Goal: Check status: Check status

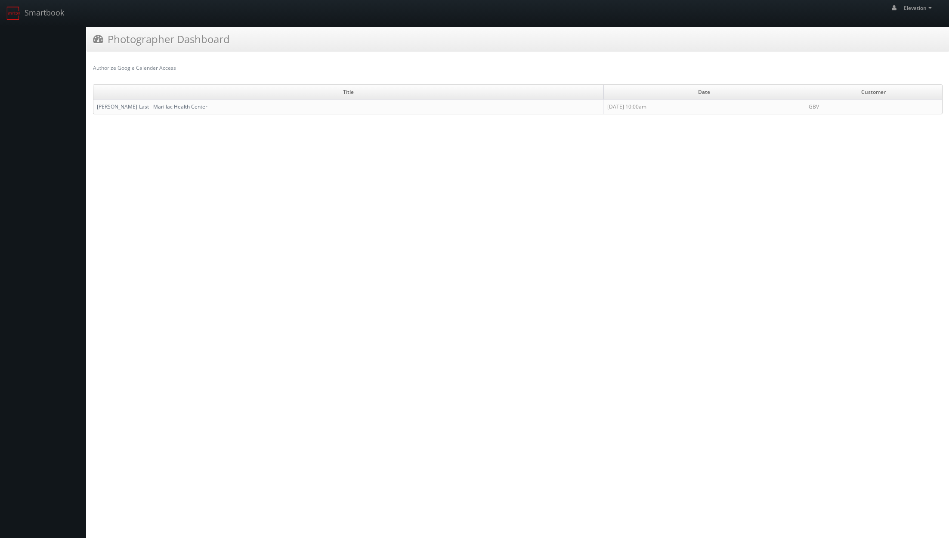
click at [173, 106] on link "[PERSON_NAME]-Last - Marillac Health Center" at bounding box center [152, 106] width 111 height 7
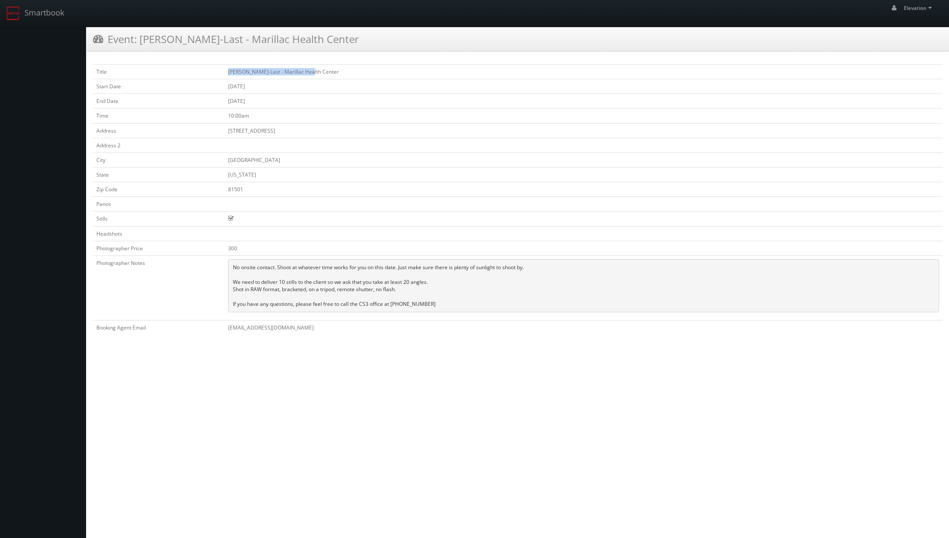
drag, startPoint x: 341, startPoint y: 71, endPoint x: 226, endPoint y: 73, distance: 114.6
click at [226, 73] on td "[PERSON_NAME]-Last - Marillac Health Center" at bounding box center [584, 72] width 718 height 15
click at [311, 72] on td "[PERSON_NAME]-Last - Marillac Health Center" at bounding box center [584, 72] width 718 height 15
click at [313, 74] on td "[PERSON_NAME]-Last - Marillac Health Center" at bounding box center [584, 72] width 718 height 15
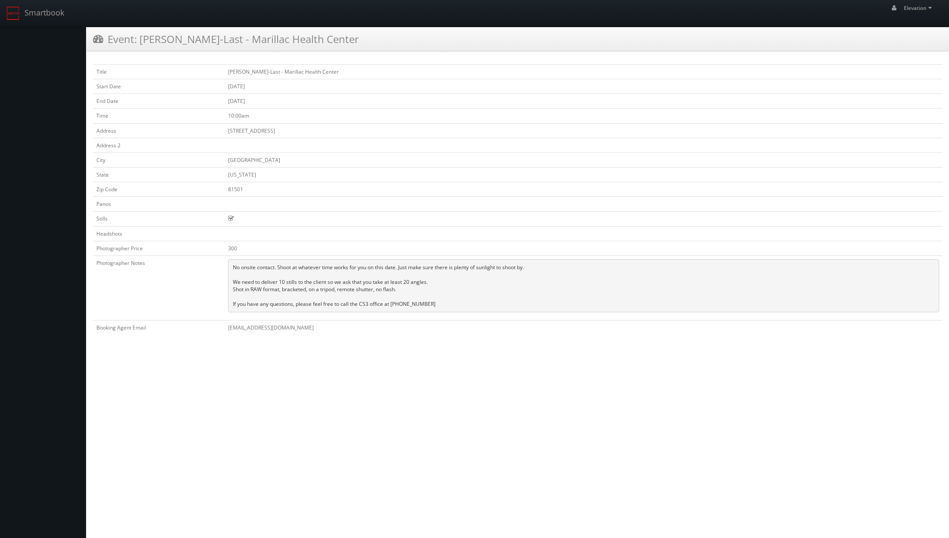
click at [247, 73] on td "[PERSON_NAME]-Last - Marillac Health Center" at bounding box center [584, 72] width 718 height 15
drag, startPoint x: 247, startPoint y: 73, endPoint x: 223, endPoint y: 73, distance: 24.1
click at [223, 73] on tr "Title [PERSON_NAME]-Last - Marillac Health Center" at bounding box center [518, 72] width 850 height 15
click at [249, 73] on td "[PERSON_NAME]-Last - Marillac Health Center" at bounding box center [584, 72] width 718 height 15
drag, startPoint x: 249, startPoint y: 73, endPoint x: 225, endPoint y: 73, distance: 23.7
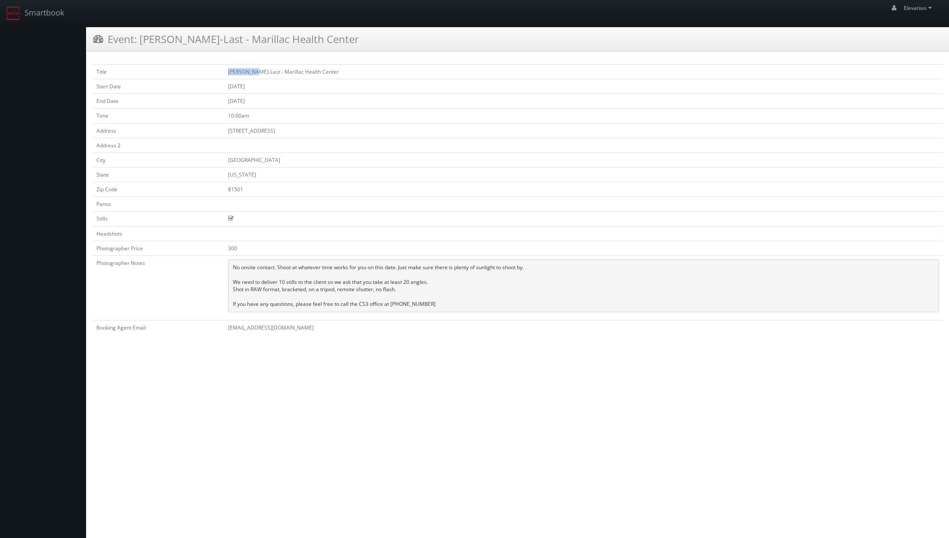
click at [225, 73] on td "[PERSON_NAME]-Last - Marillac Health Center" at bounding box center [584, 72] width 718 height 15
click at [312, 70] on td "[PERSON_NAME]-Last - Marillac Health Center" at bounding box center [584, 72] width 718 height 15
drag, startPoint x: 312, startPoint y: 70, endPoint x: 228, endPoint y: 71, distance: 84.4
click at [228, 71] on td "[PERSON_NAME]-Last - Marillac Health Center" at bounding box center [584, 72] width 718 height 15
copy td "[PERSON_NAME]-Last - Marillac Health Center"
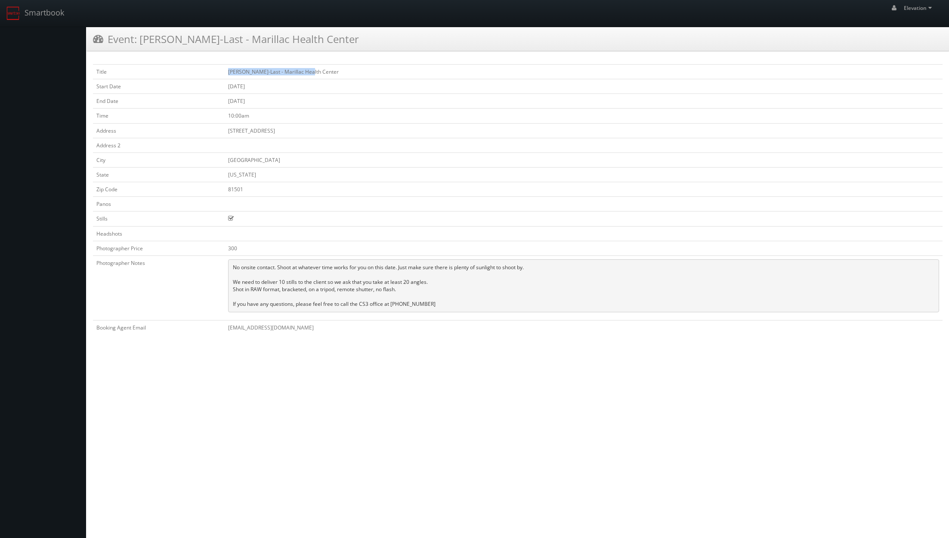
click at [334, 73] on td "[PERSON_NAME]-Last - Marillac Health Center" at bounding box center [584, 72] width 718 height 15
drag, startPoint x: 306, startPoint y: 37, endPoint x: 108, endPoint y: 45, distance: 198.2
click at [108, 45] on div "Event: [PERSON_NAME]-Last - Marillac Health Center" at bounding box center [518, 39] width 863 height 24
